Goal: Task Accomplishment & Management: Manage account settings

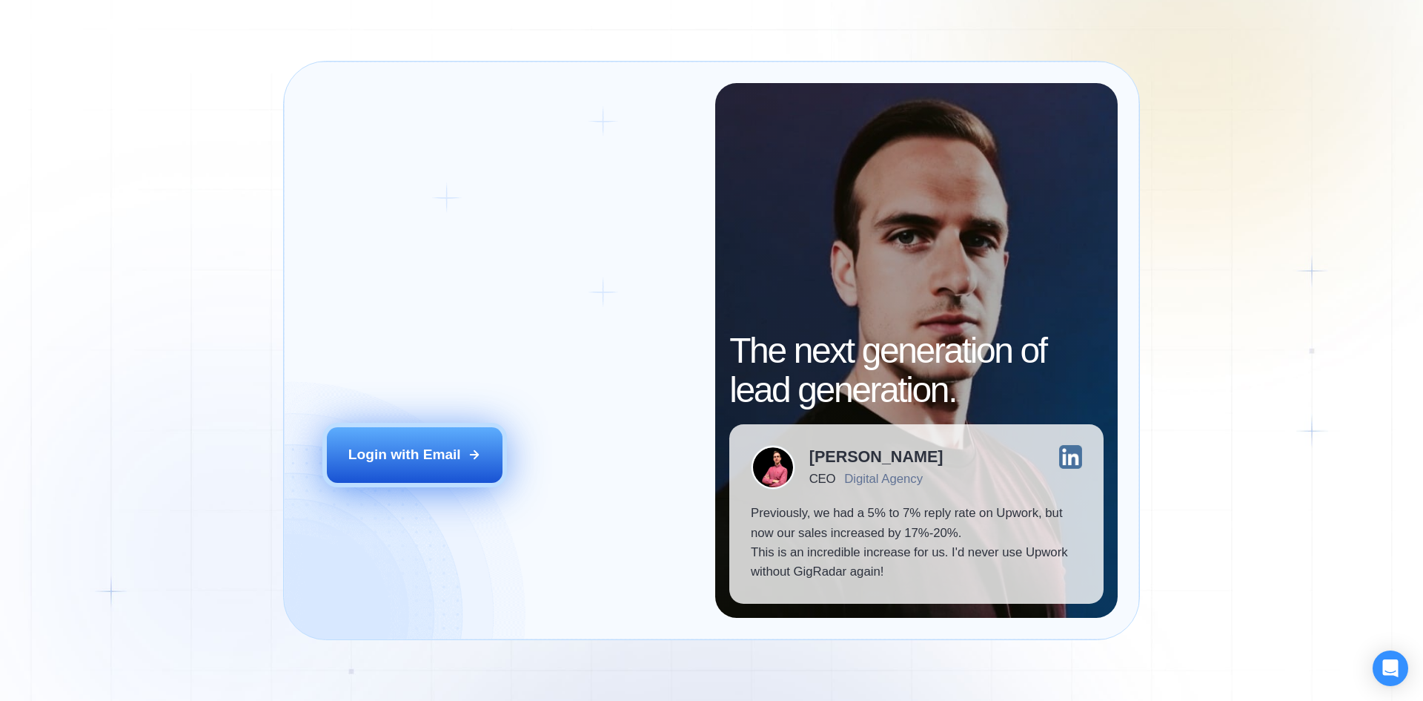
click at [408, 458] on div "Login with Email" at bounding box center [404, 454] width 113 height 19
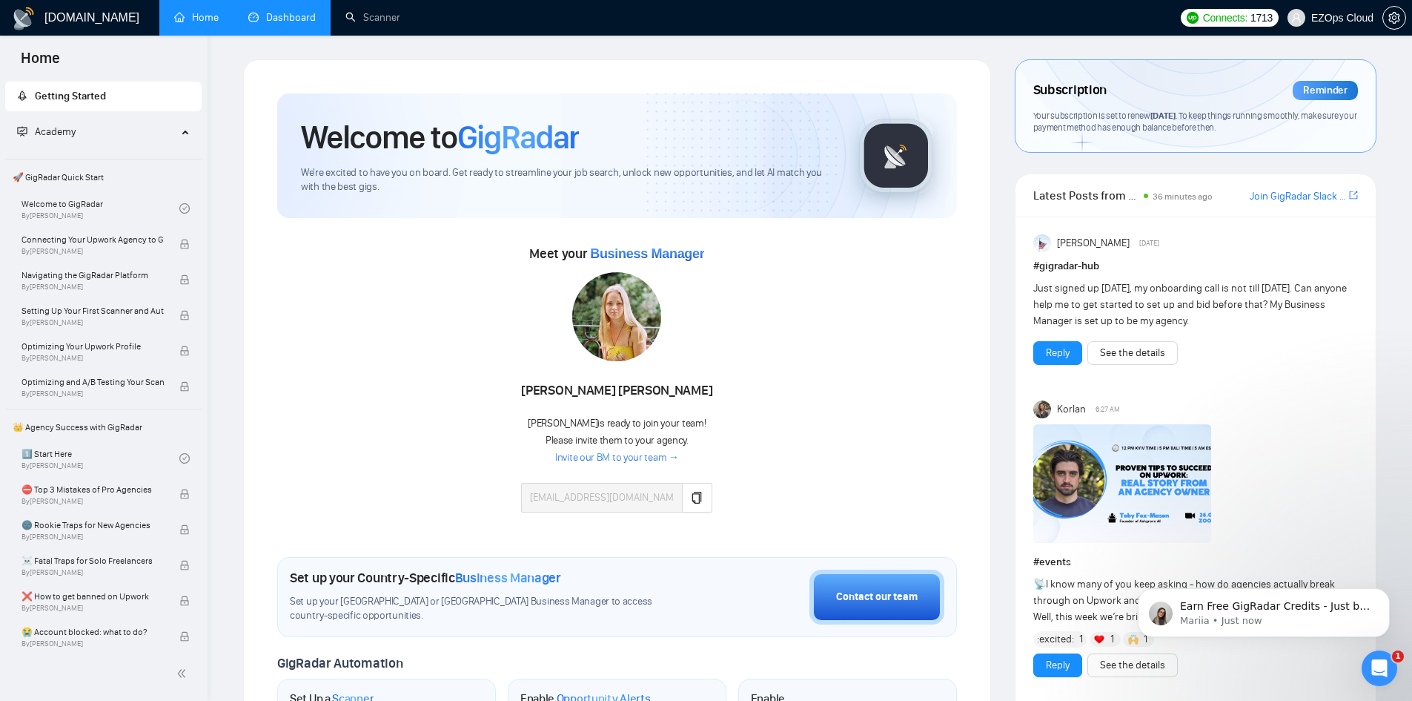
click at [275, 24] on link "Dashboard" at bounding box center [281, 17] width 67 height 13
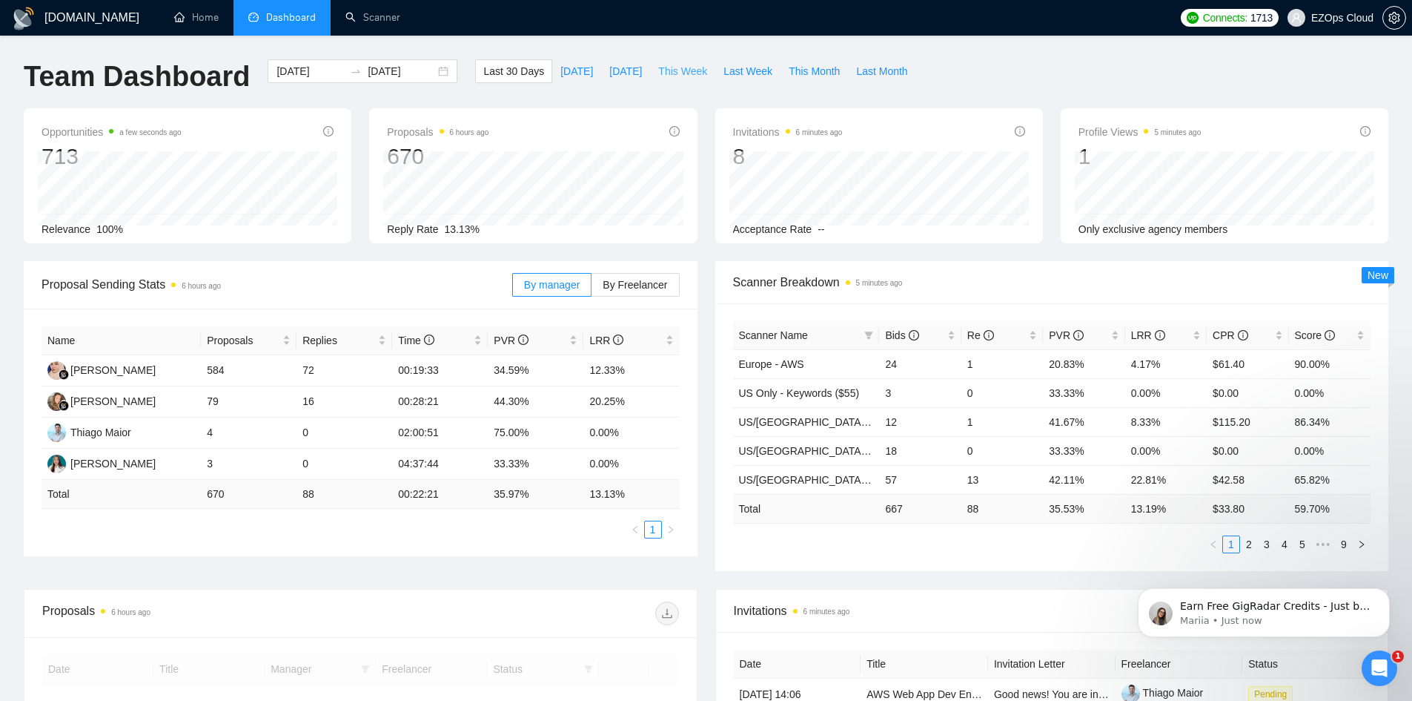
click at [693, 67] on span "This Week" at bounding box center [682, 71] width 49 height 16
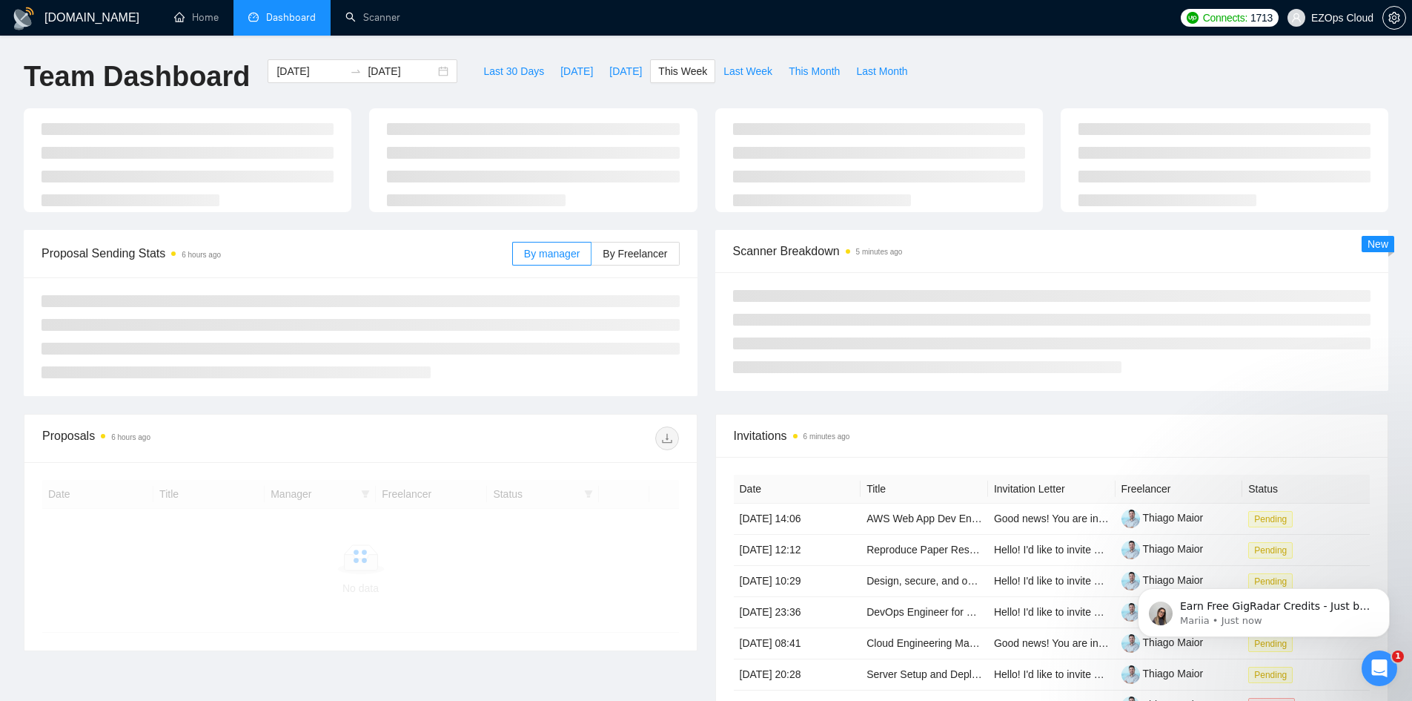
type input "[DATE]"
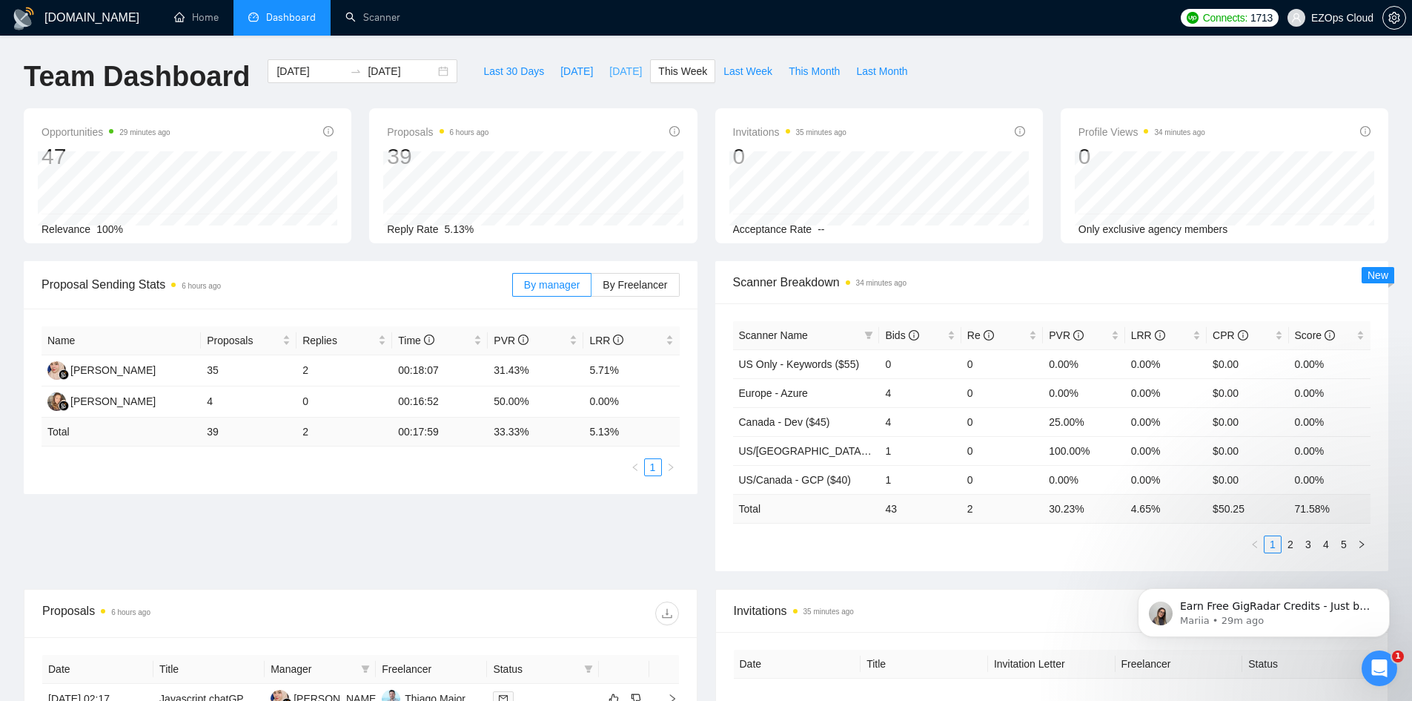
click at [625, 74] on span "[DATE]" at bounding box center [625, 71] width 33 height 16
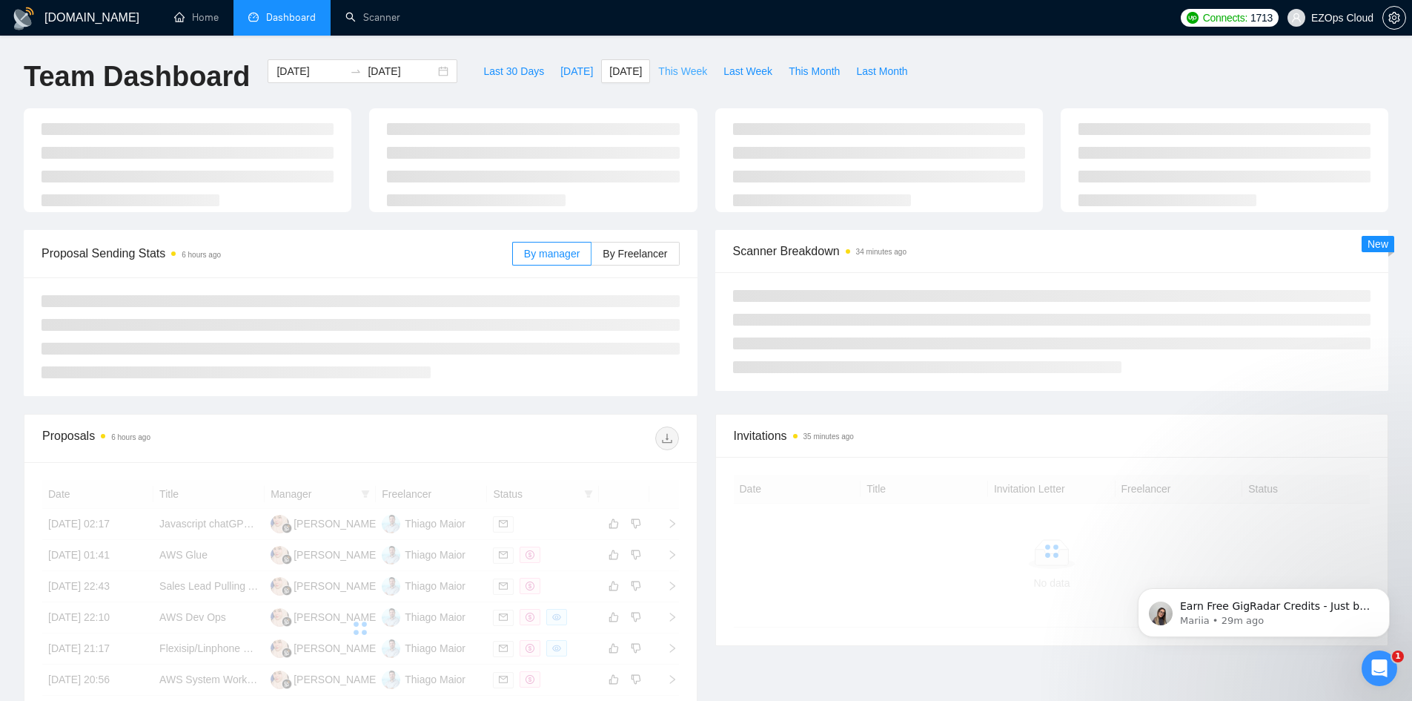
click at [685, 66] on span "This Week" at bounding box center [682, 71] width 49 height 16
type input "[DATE]"
click at [732, 73] on span "Last Week" at bounding box center [748, 71] width 49 height 16
type input "[DATE]"
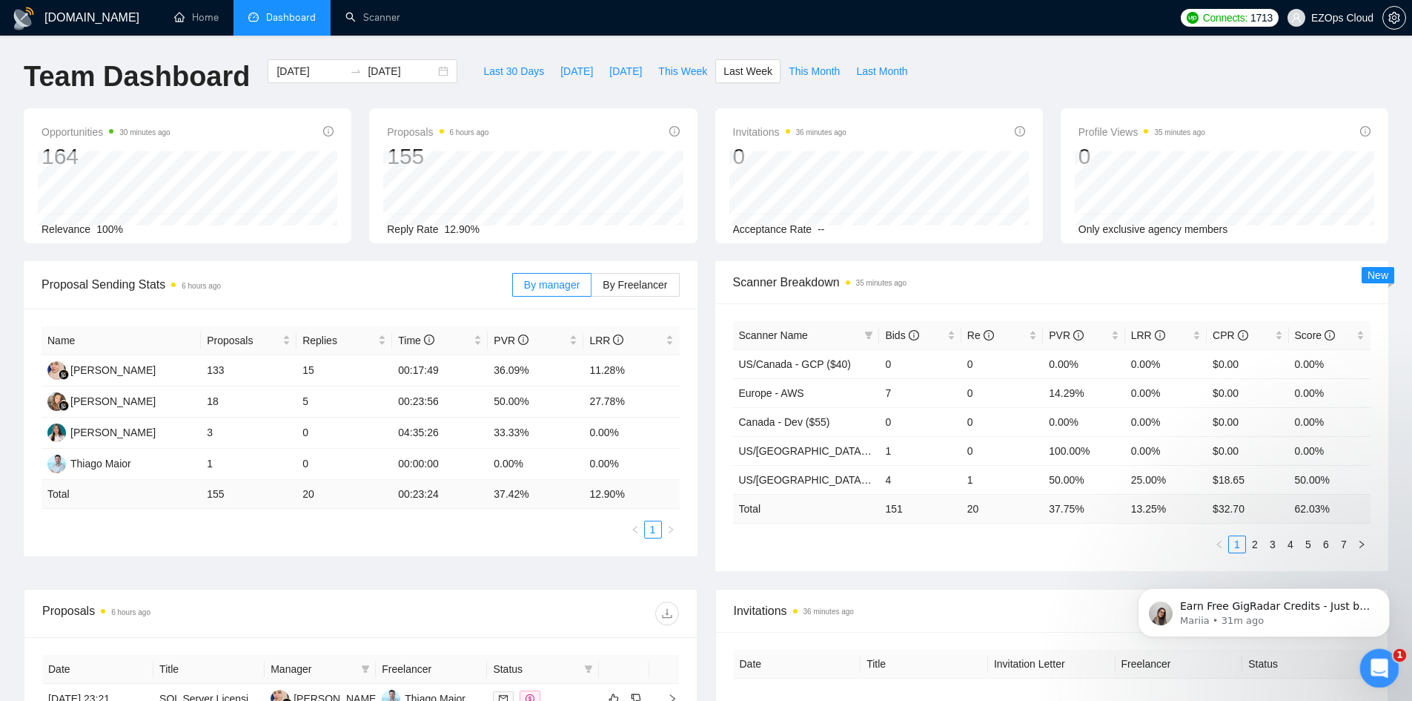
click at [1376, 652] on div "Open Intercom Messenger" at bounding box center [1377, 665] width 49 height 49
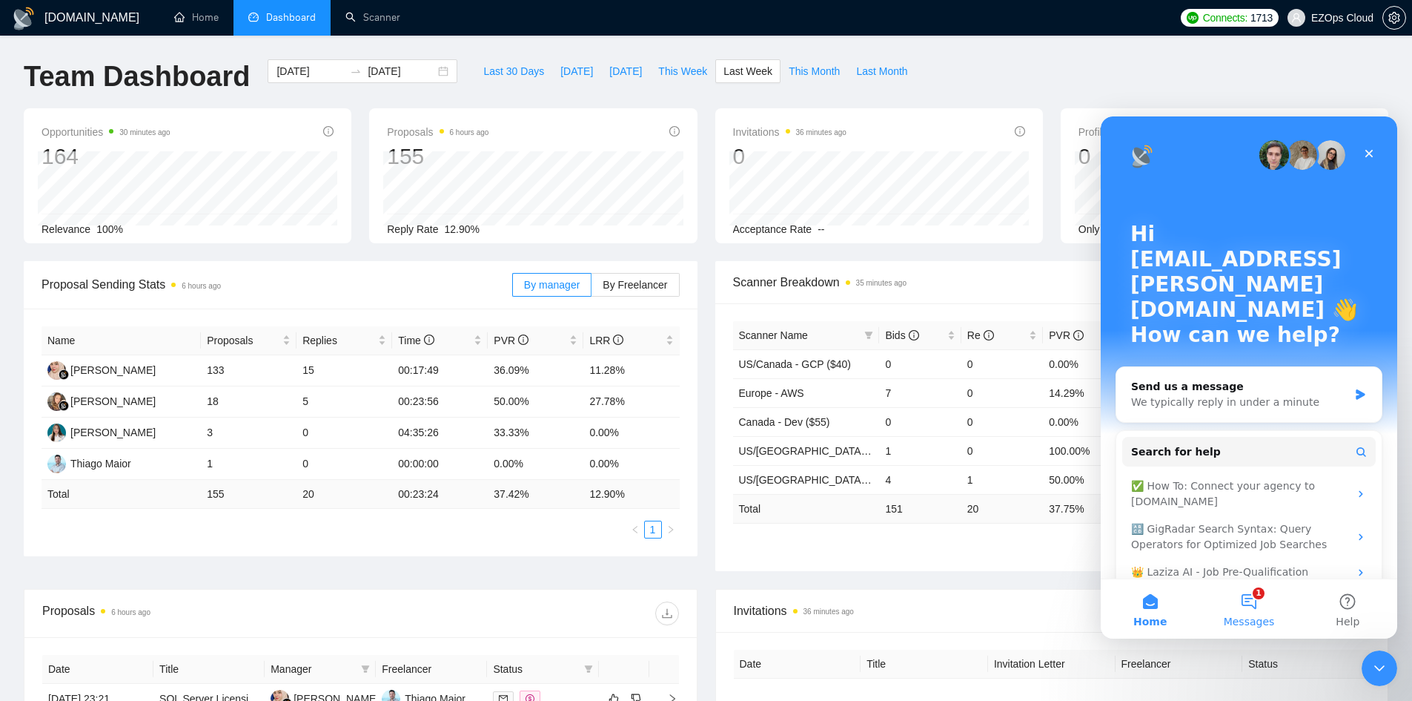
click at [1265, 613] on button "1 Messages" at bounding box center [1248, 608] width 99 height 59
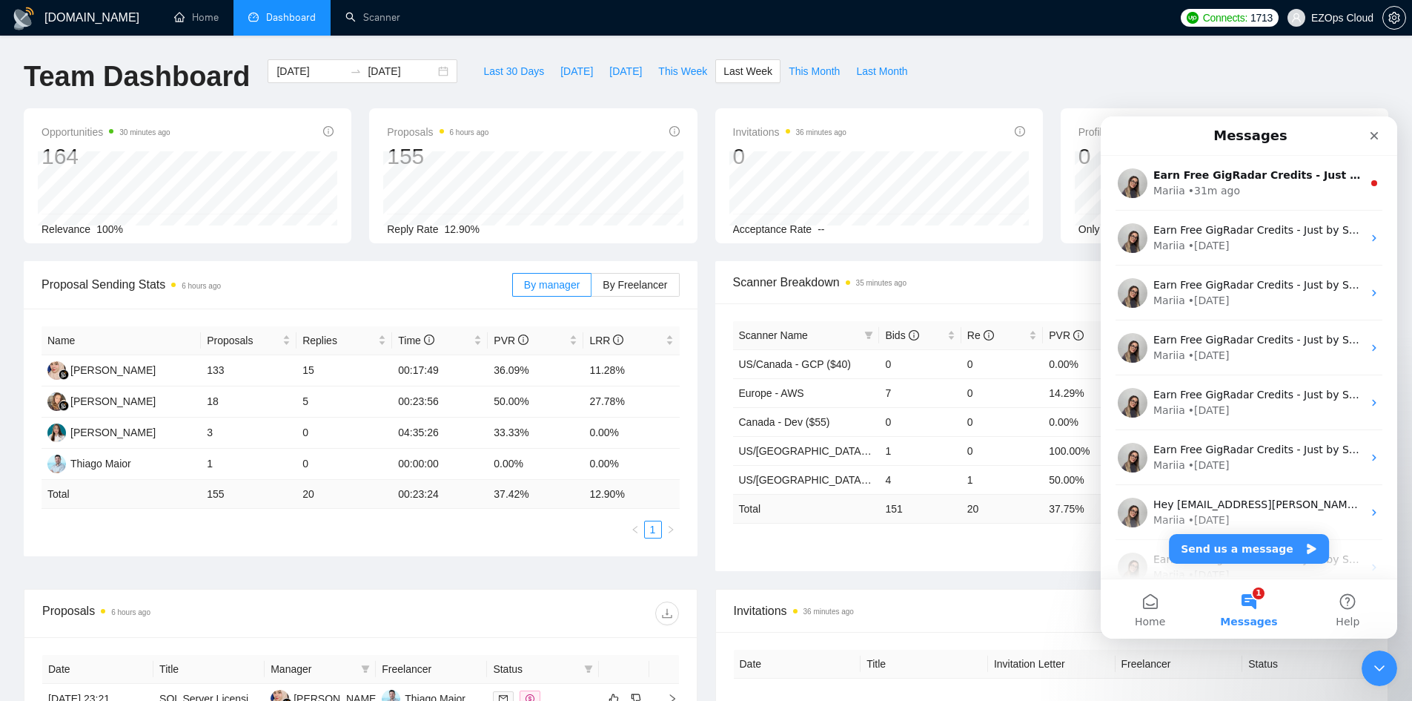
click at [829, 545] on ul "1 2 3 4 5 6 7" at bounding box center [1052, 544] width 638 height 18
click at [650, 64] on button "This Week" at bounding box center [682, 71] width 65 height 24
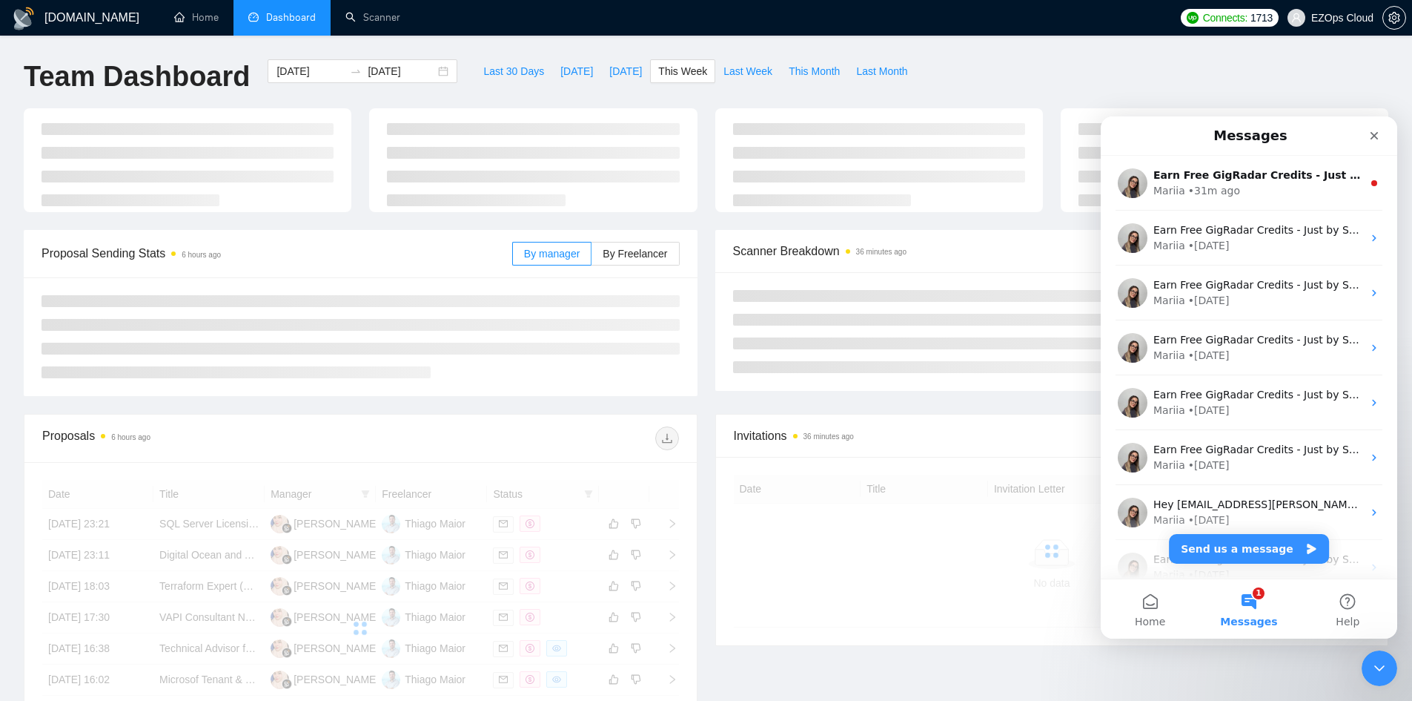
type input "[DATE]"
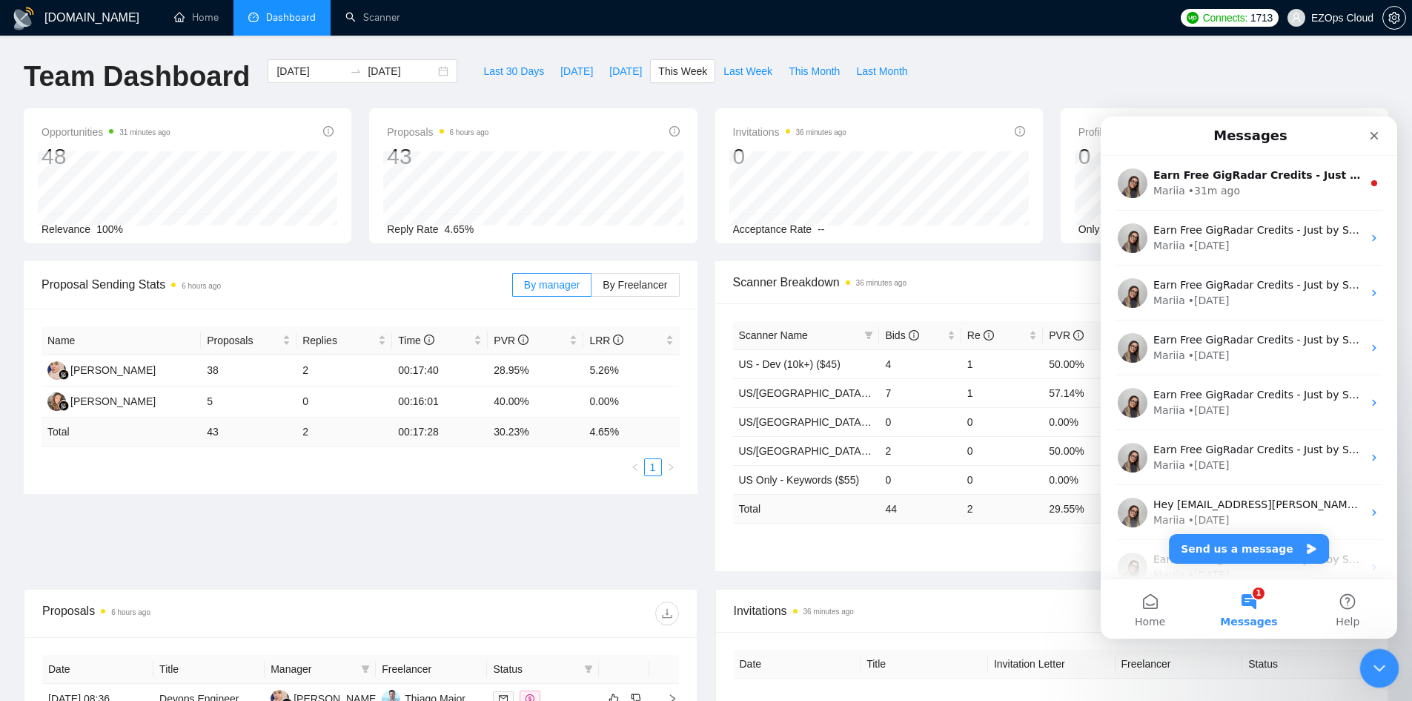
click at [1381, 669] on icon "Close Intercom Messenger" at bounding box center [1378, 666] width 18 height 18
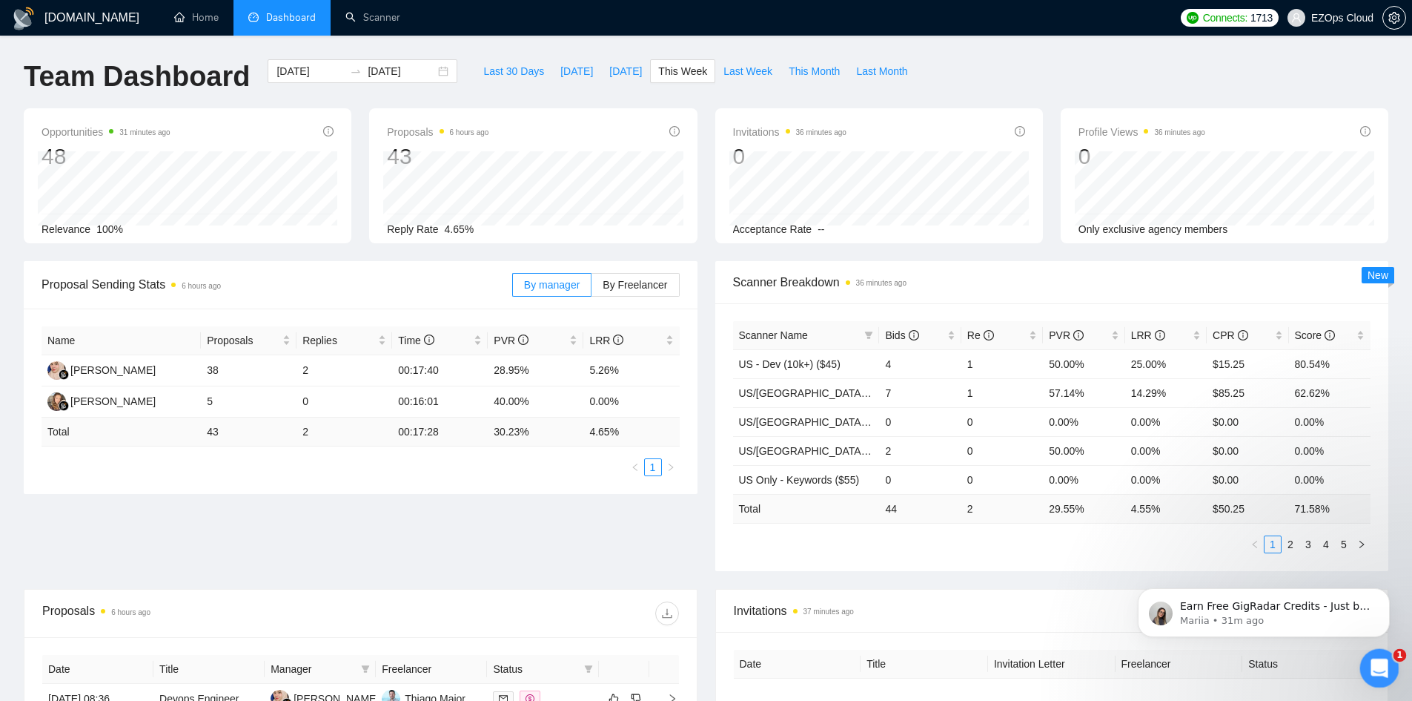
click at [1382, 669] on icon "Open Intercom Messenger" at bounding box center [1378, 666] width 24 height 24
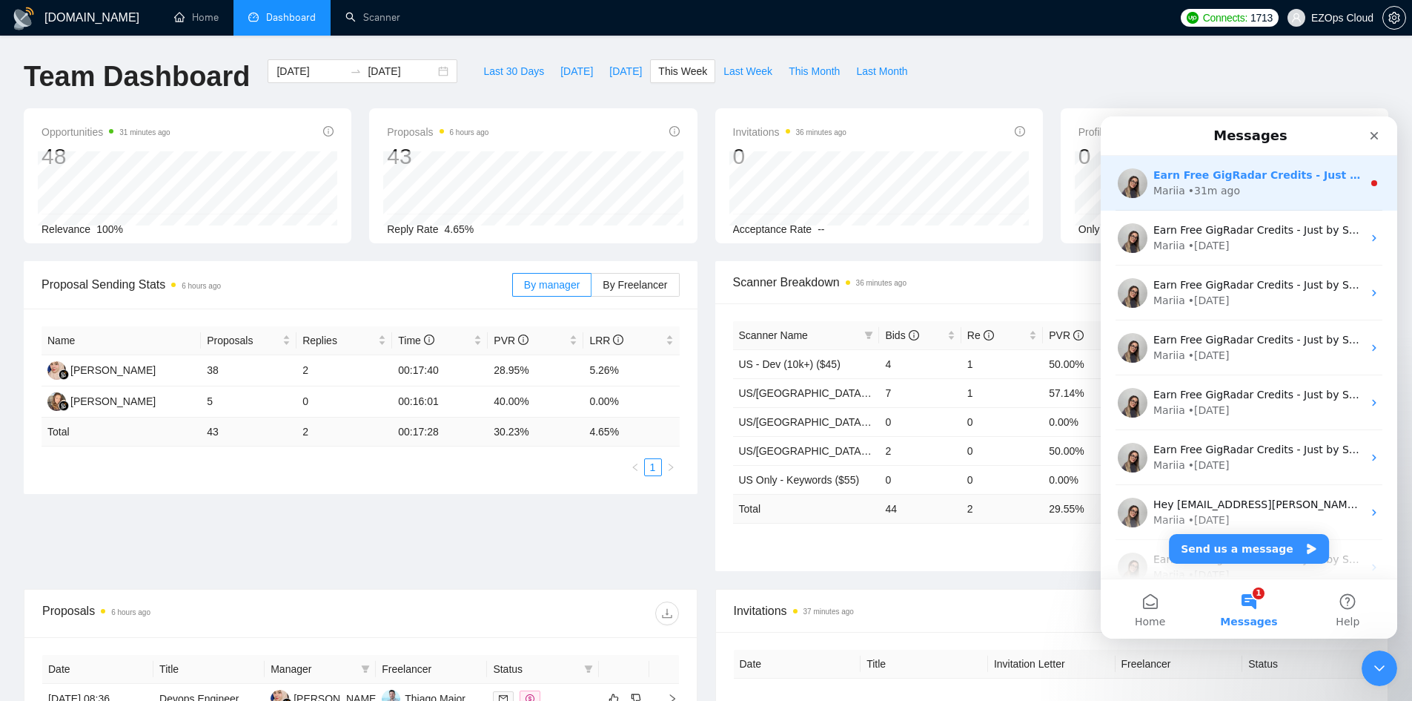
click at [1280, 196] on div "Mariia • 31m ago" at bounding box center [1258, 191] width 209 height 16
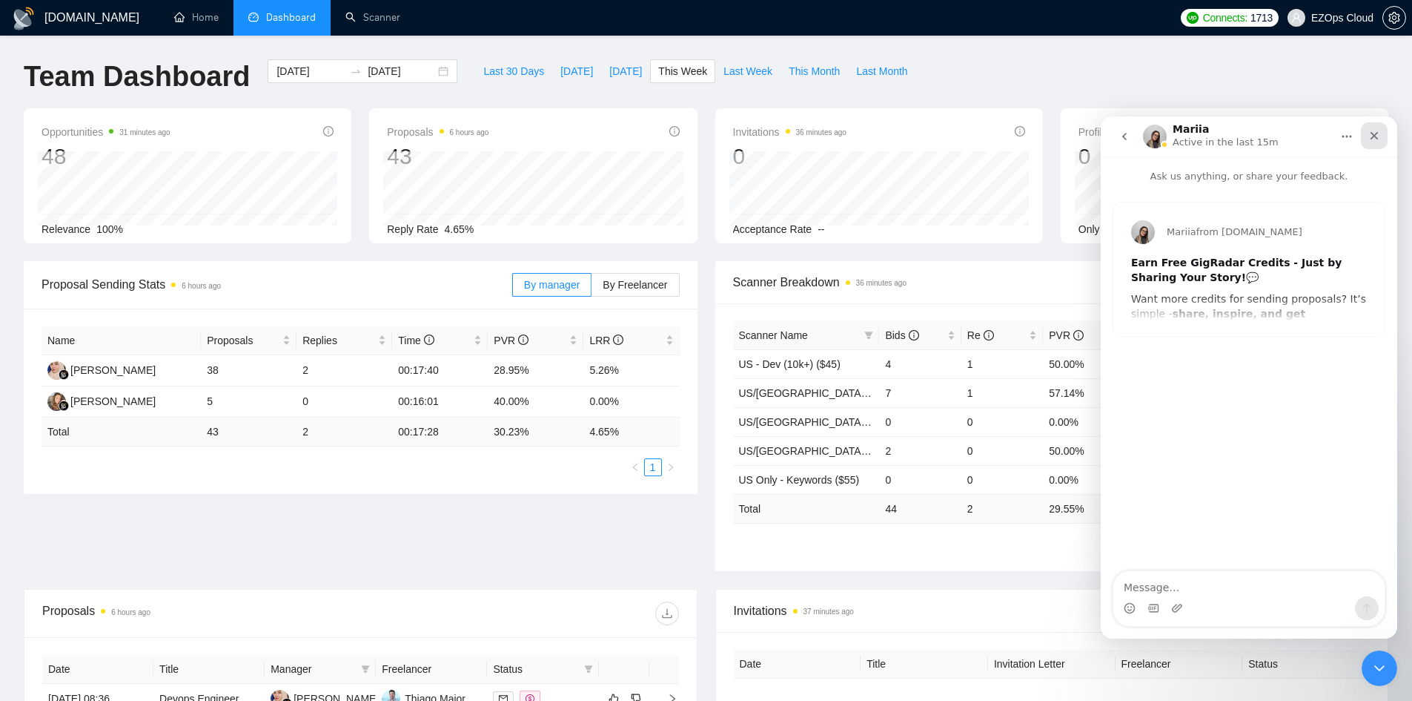
click at [1369, 135] on icon "Close" at bounding box center [1375, 136] width 12 height 12
